Goal: Find specific page/section: Find specific page/section

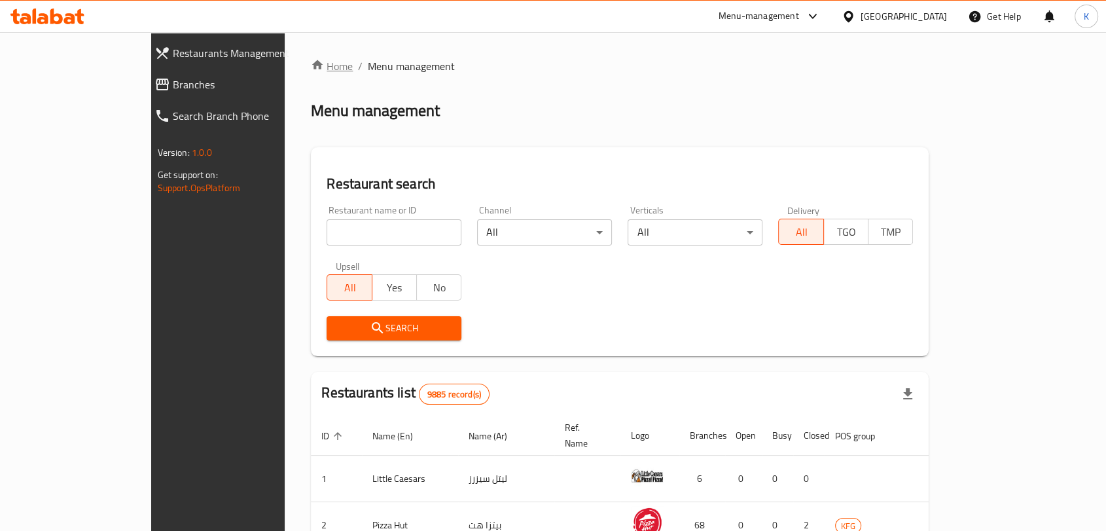
click at [311, 73] on link "Home" at bounding box center [332, 66] width 42 height 16
click at [370, 235] on input "search" at bounding box center [393, 232] width 135 height 26
type input "l8a"
click at [337, 321] on span "Search" at bounding box center [394, 328] width 114 height 16
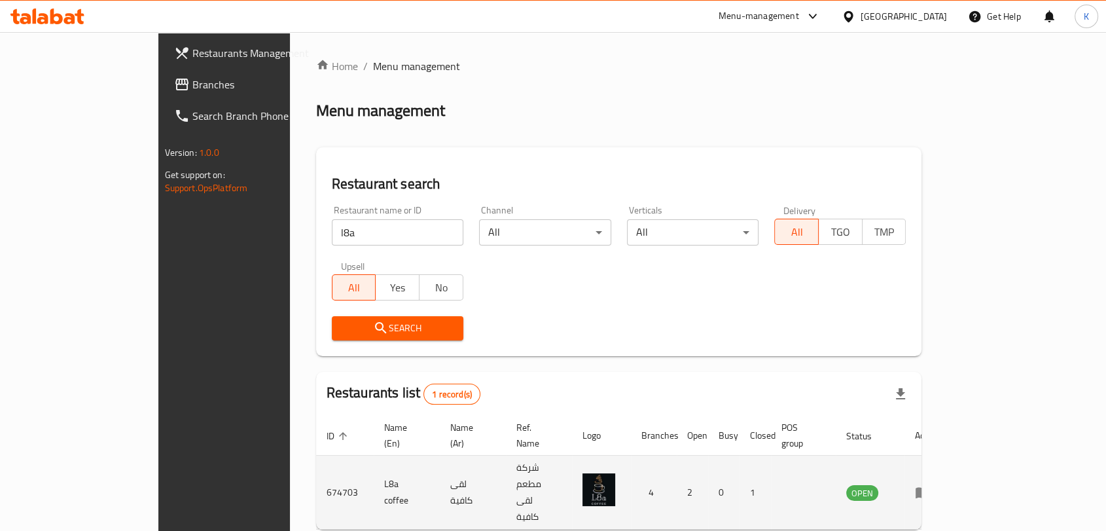
click at [930, 487] on icon "enhanced table" at bounding box center [922, 492] width 14 height 11
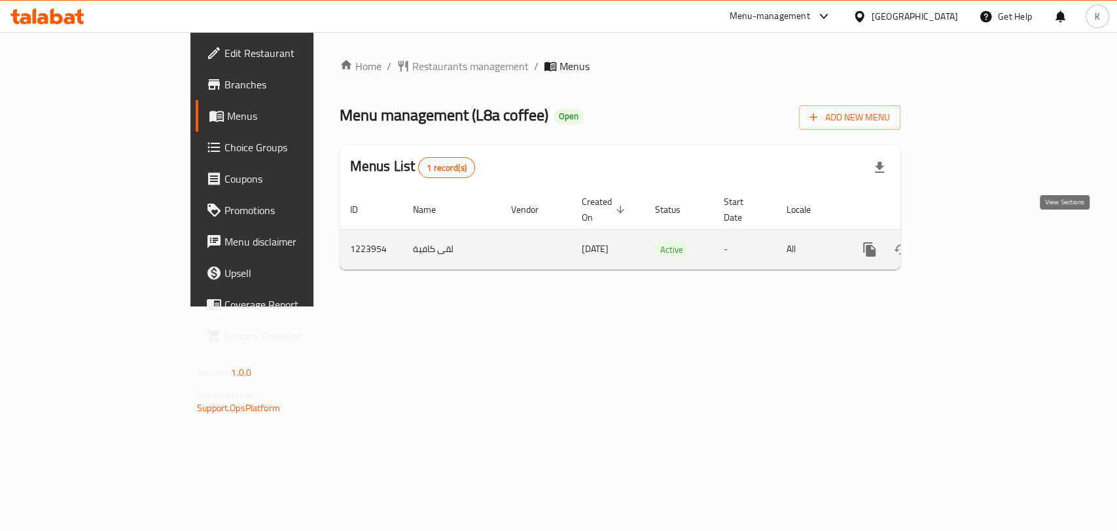
click at [972, 241] on icon "enhanced table" at bounding box center [964, 249] width 16 height 16
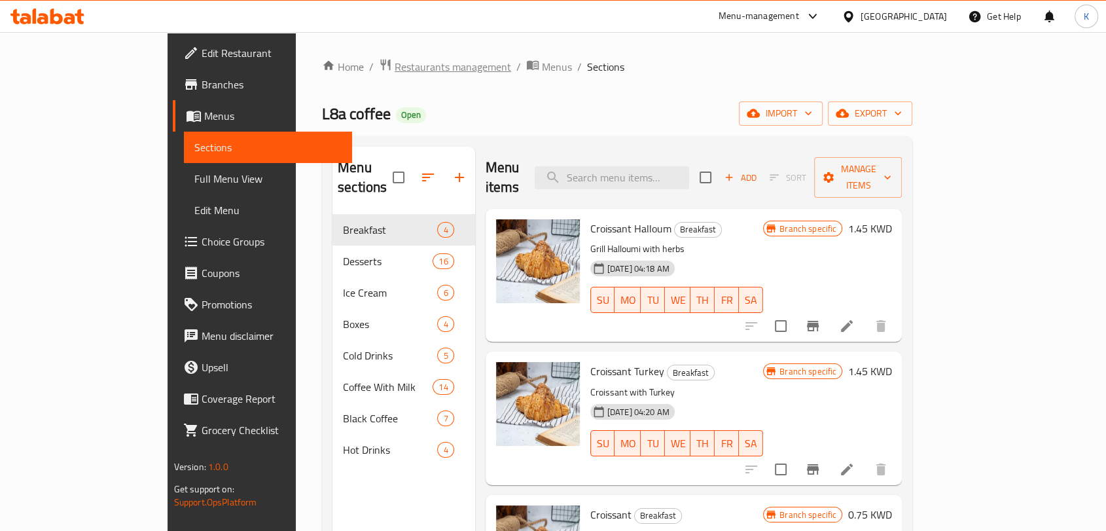
click at [394, 70] on span "Restaurants management" at bounding box center [452, 67] width 116 height 16
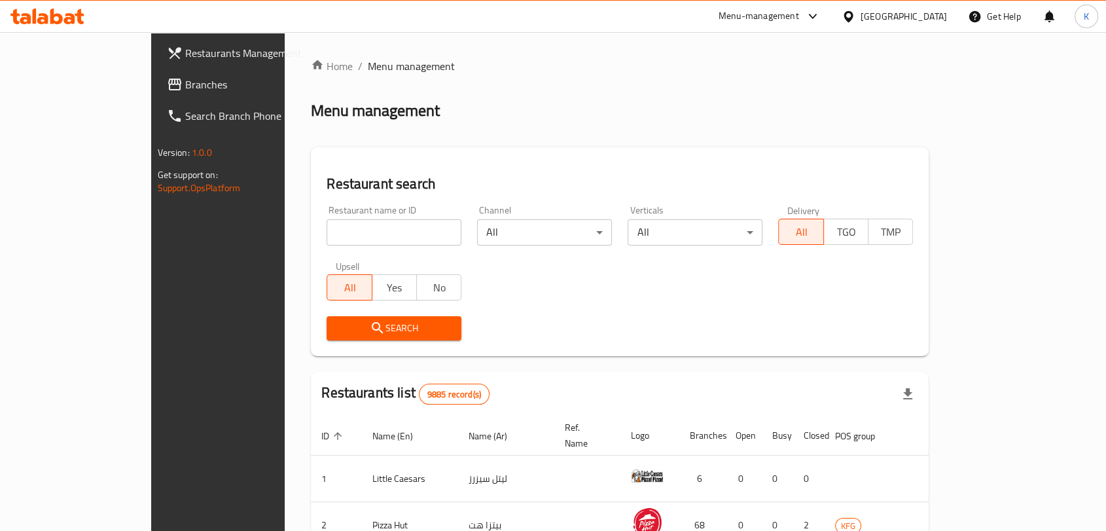
click at [185, 81] on span "Branches" at bounding box center [255, 85] width 140 height 16
